Goal: Find specific page/section: Find specific page/section

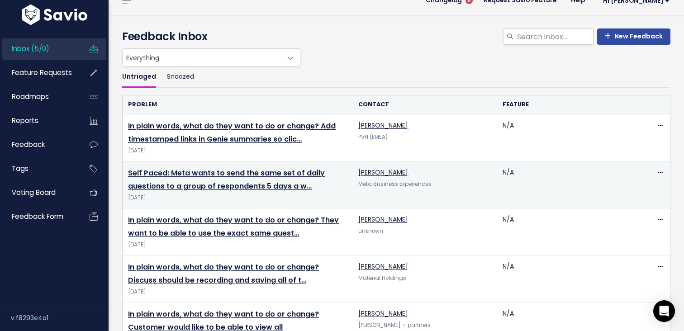
scroll to position [13, 0]
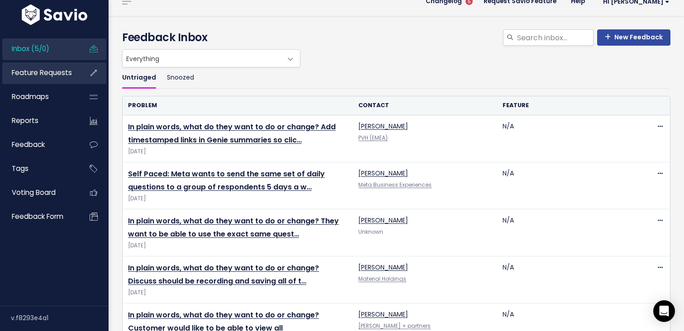
click at [23, 72] on span "Feature Requests" at bounding box center [42, 73] width 60 height 10
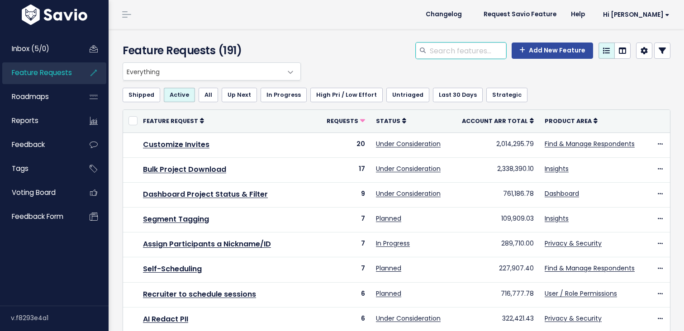
click at [456, 49] on input "search" at bounding box center [467, 51] width 77 height 16
type input "Adelphi"
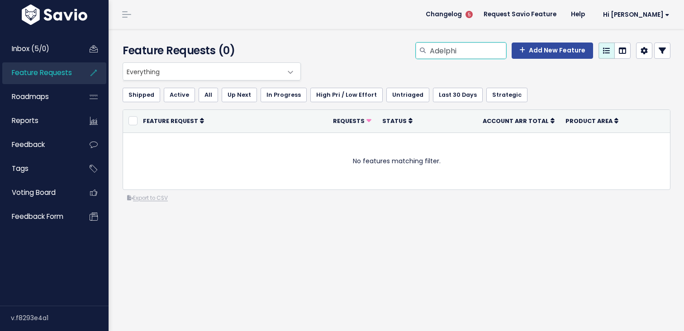
click at [454, 44] on input "Adelphi" at bounding box center [467, 51] width 77 height 16
click at [365, 65] on div "Everything Any Product: Any Product Area Any Product: No Product Area No Produc…" at bounding box center [394, 71] width 548 height 18
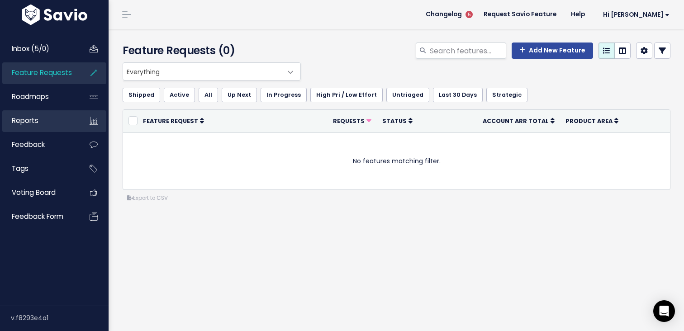
click at [59, 125] on link "Reports" at bounding box center [38, 120] width 73 height 21
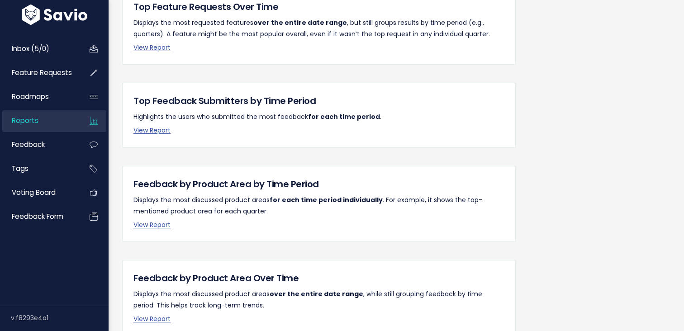
scroll to position [238, 0]
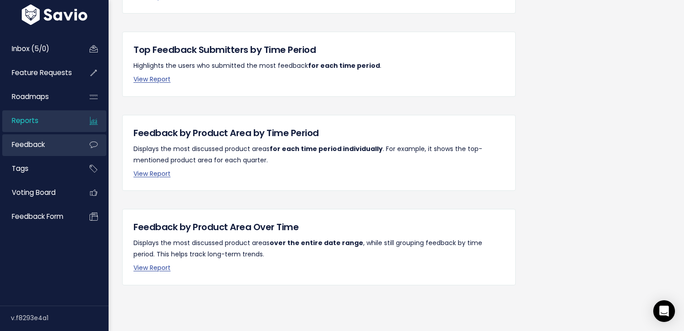
click at [39, 148] on span "Feedback" at bounding box center [28, 145] width 33 height 10
